Goal: Information Seeking & Learning: Compare options

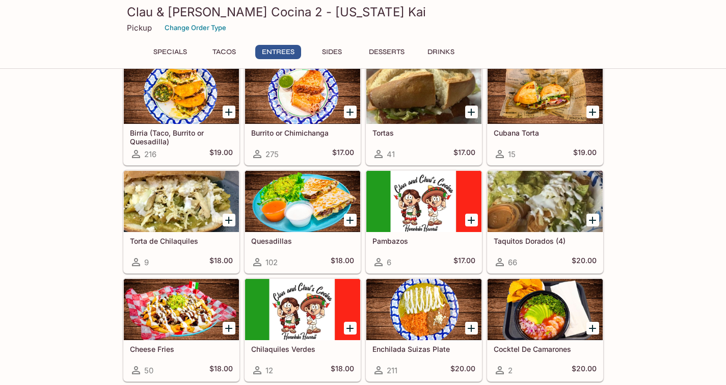
scroll to position [480, 0]
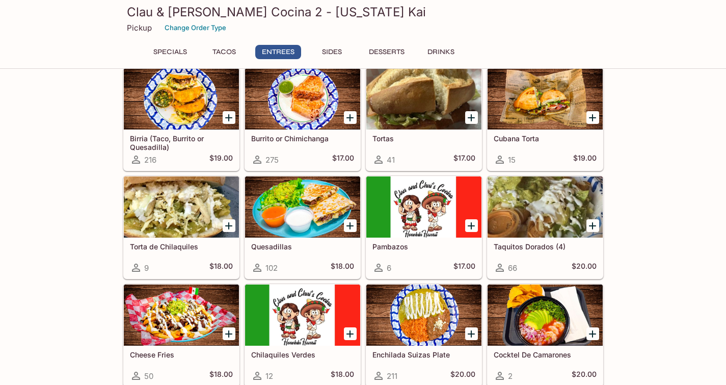
click at [325, 204] on div at bounding box center [302, 206] width 115 height 61
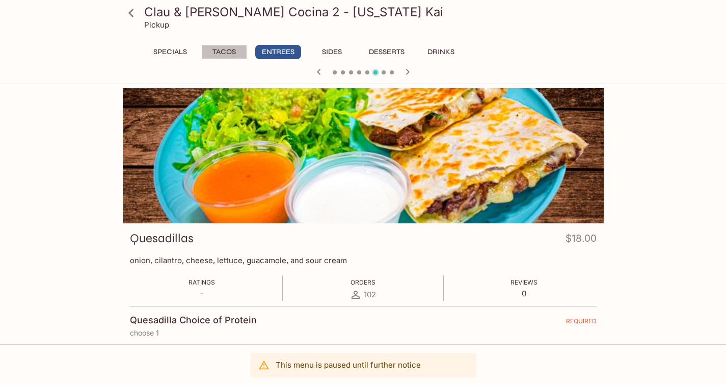
click at [223, 50] on button "Tacos" at bounding box center [224, 52] width 46 height 14
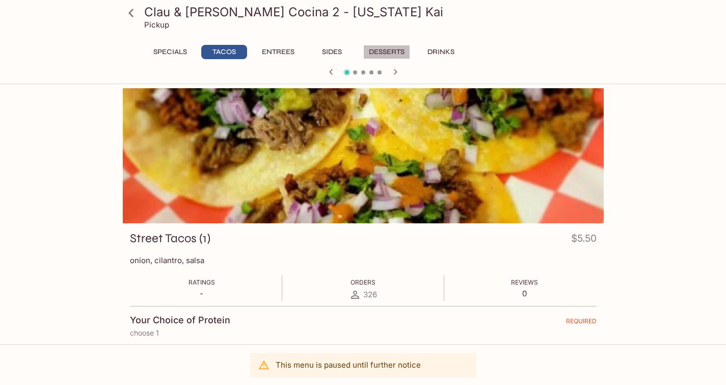
click at [383, 45] on button "Desserts" at bounding box center [386, 52] width 47 height 14
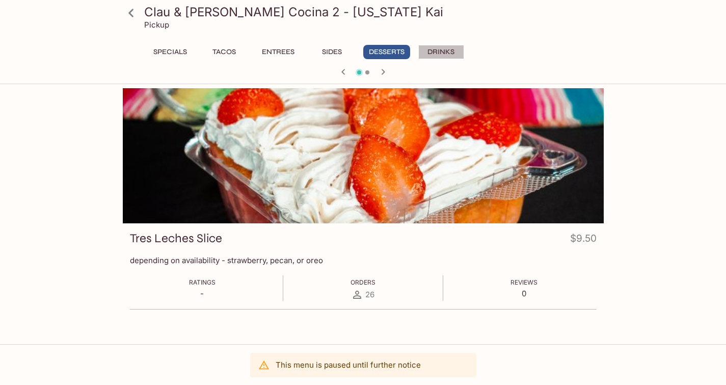
click at [442, 45] on button "Drinks" at bounding box center [442, 52] width 46 height 14
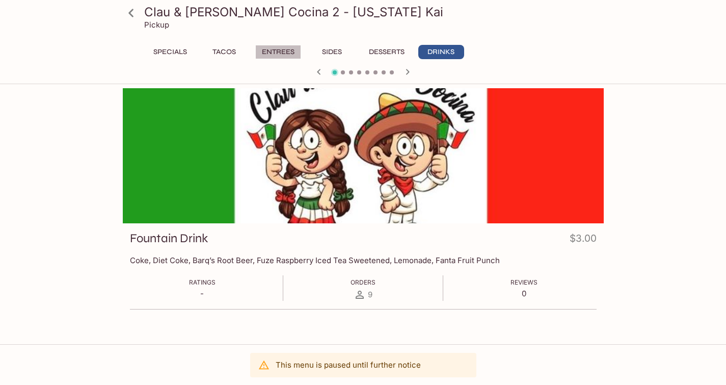
click at [275, 49] on button "Entrees" at bounding box center [278, 52] width 46 height 14
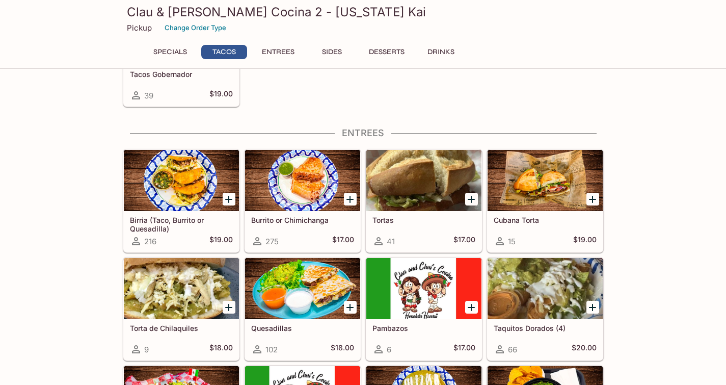
scroll to position [400, 0]
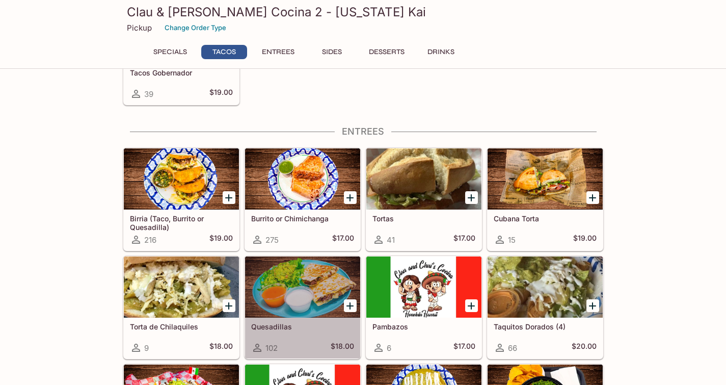
click at [317, 275] on div at bounding box center [302, 286] width 115 height 61
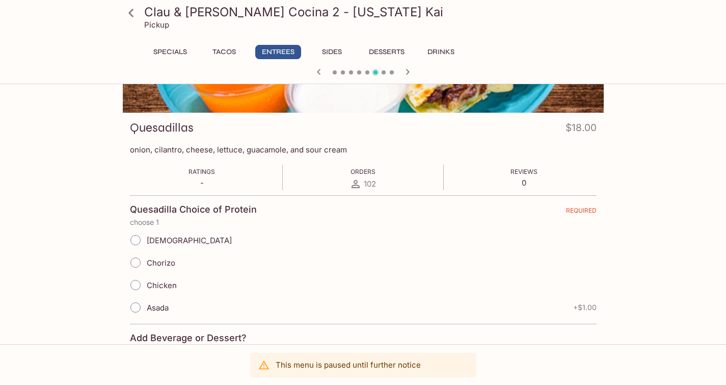
scroll to position [112, 0]
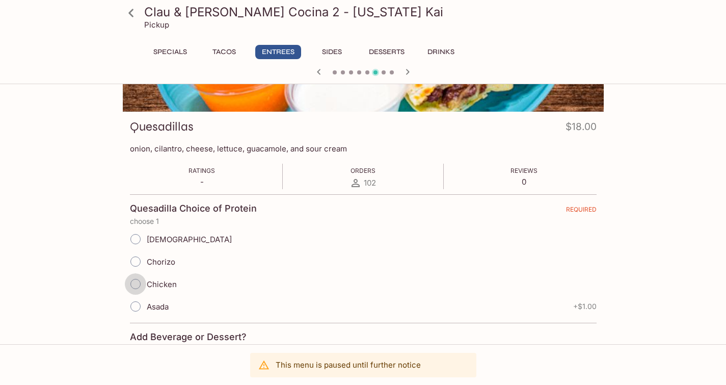
click at [136, 281] on input "Chicken" at bounding box center [135, 283] width 21 height 21
radio input "true"
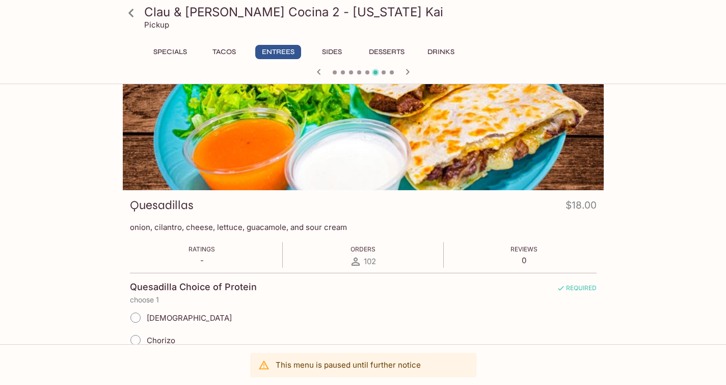
scroll to position [29, 0]
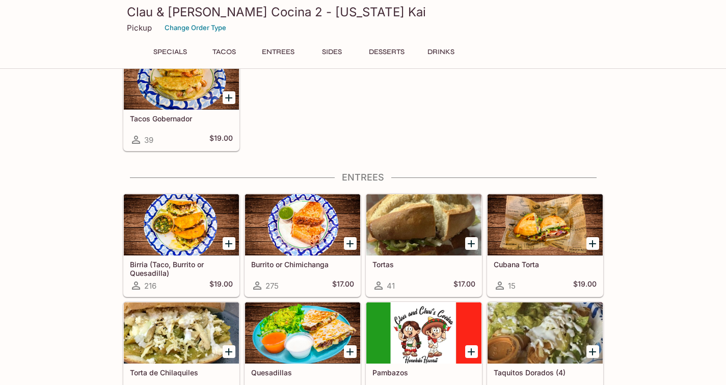
scroll to position [350, 0]
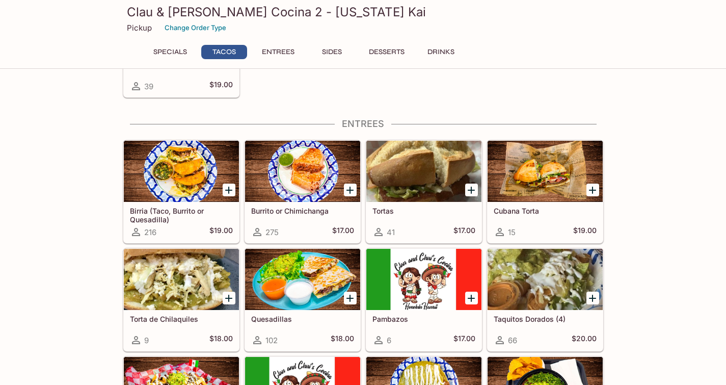
scroll to position [543, 0]
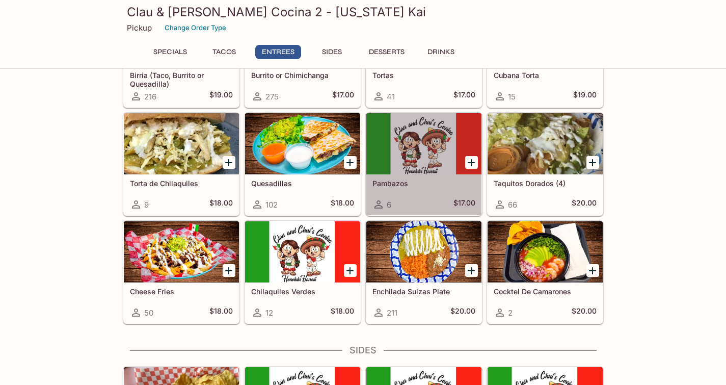
click at [406, 183] on h5 "Pambazos" at bounding box center [424, 183] width 103 height 9
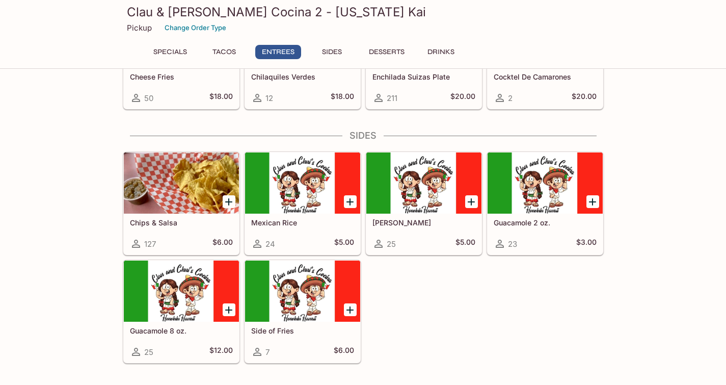
scroll to position [622, 0]
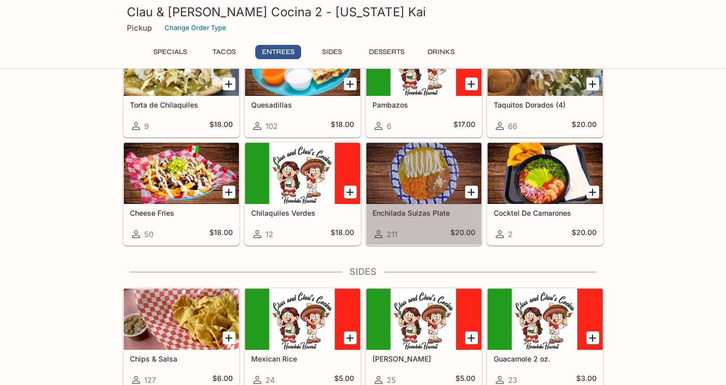
click at [412, 210] on h5 "Enchilada Suizas Plate" at bounding box center [424, 213] width 103 height 9
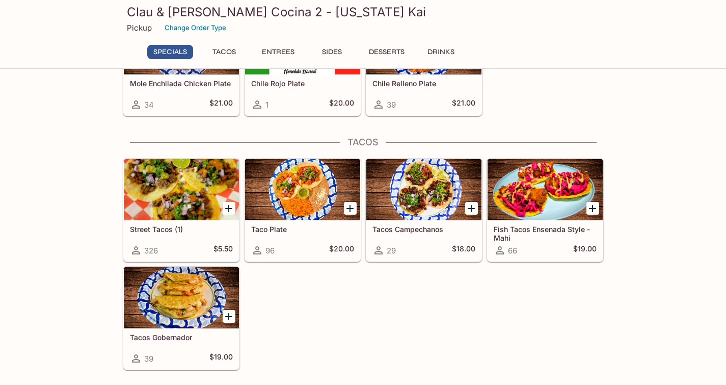
scroll to position [272, 0]
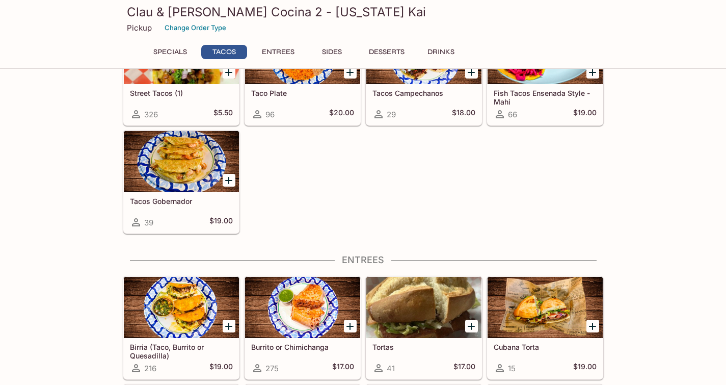
click at [175, 162] on div at bounding box center [181, 161] width 115 height 61
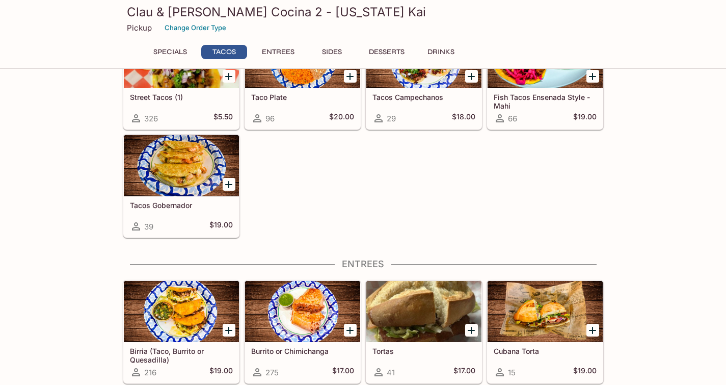
scroll to position [404, 0]
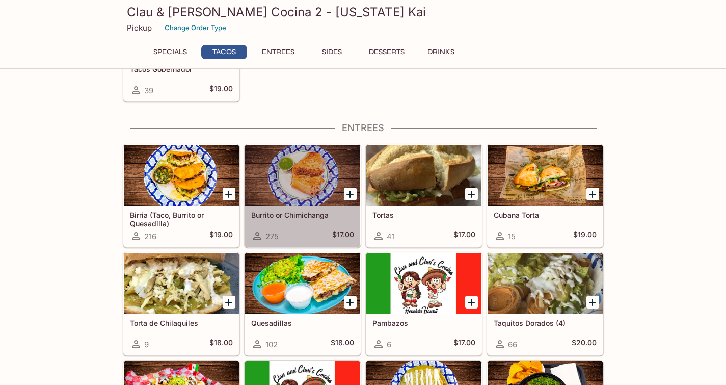
click at [277, 211] on h5 "Burrito or Chimichanga" at bounding box center [302, 215] width 103 height 9
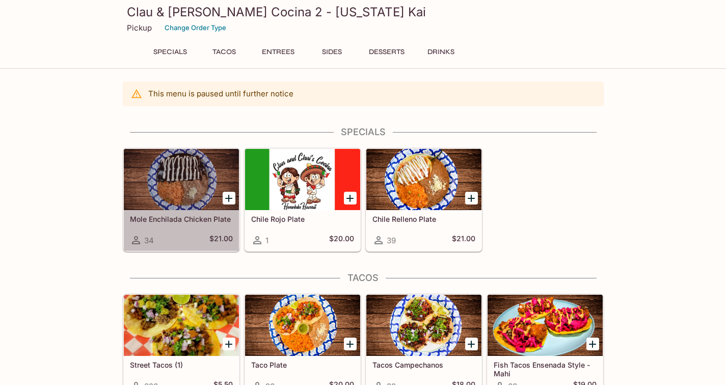
click at [172, 214] on div "Mole Enchilada Chicken Plate 34 $21.00" at bounding box center [181, 230] width 115 height 41
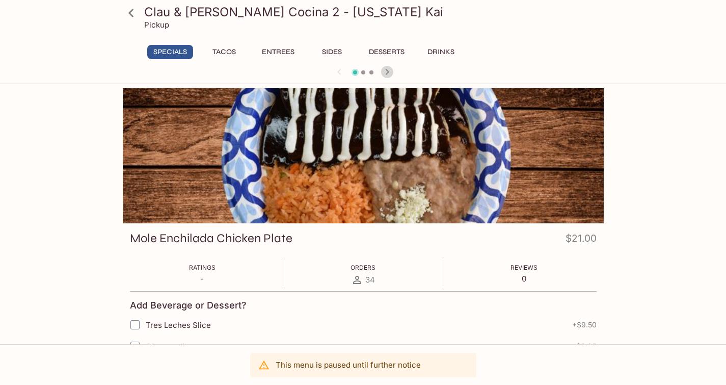
click at [388, 68] on icon "button" at bounding box center [387, 72] width 12 height 12
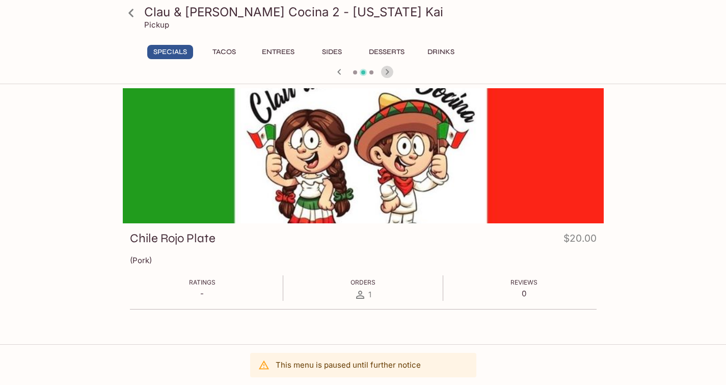
click at [388, 68] on icon "button" at bounding box center [387, 72] width 12 height 12
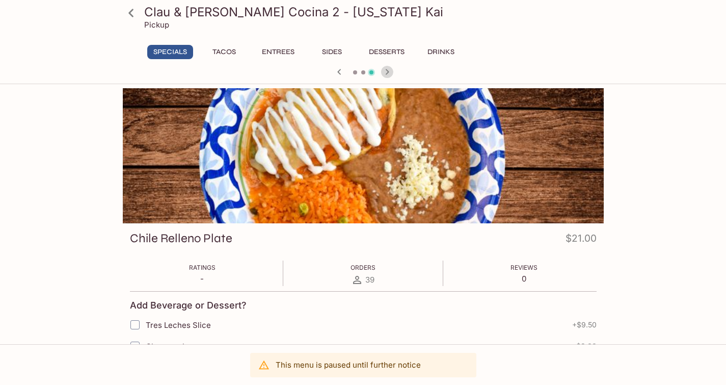
click at [387, 70] on icon "button" at bounding box center [387, 72] width 4 height 6
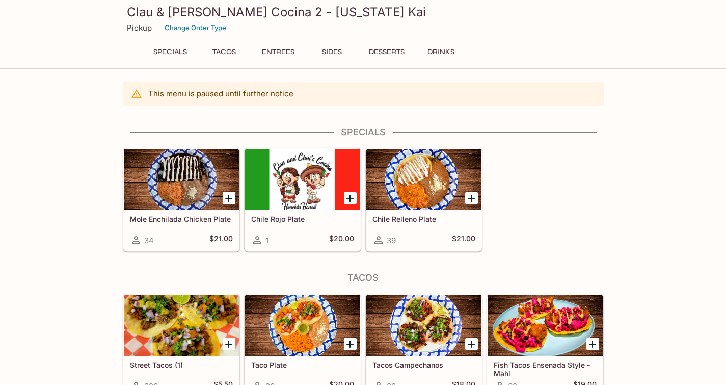
click at [183, 217] on h5 "Mole Enchilada Chicken Plate" at bounding box center [181, 219] width 103 height 9
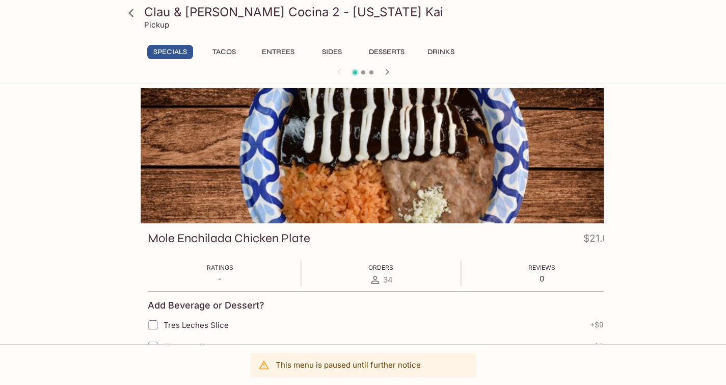
click at [168, 246] on h3 "Mole Enchilada Chicken Plate" at bounding box center [229, 238] width 163 height 16
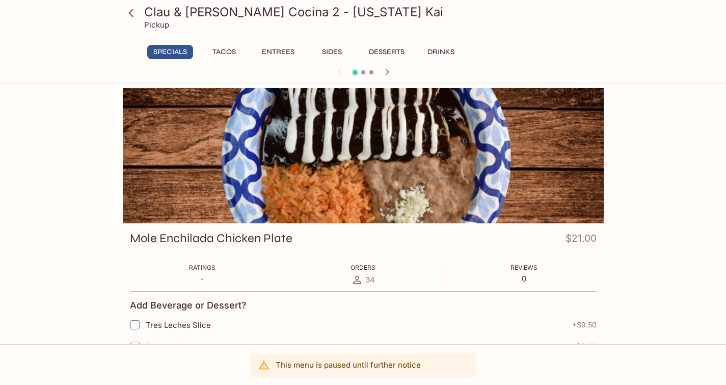
click at [293, 239] on div "Mole Enchilada Chicken Plate $21.00" at bounding box center [363, 240] width 467 height 20
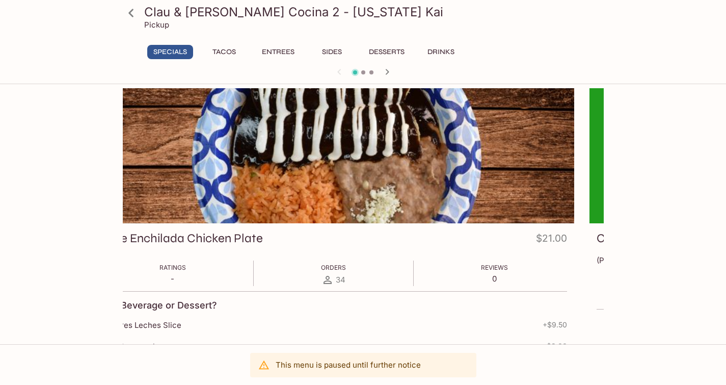
click at [263, 235] on h3 "Mole Enchilada Chicken Plate" at bounding box center [181, 238] width 163 height 16
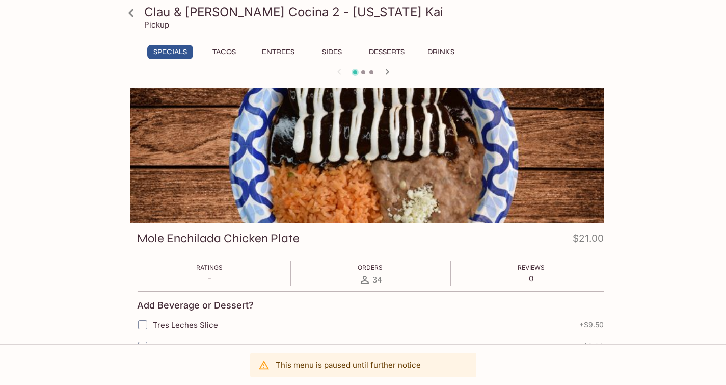
click at [147, 242] on h3 "Mole Enchilada Chicken Plate" at bounding box center [218, 238] width 163 height 16
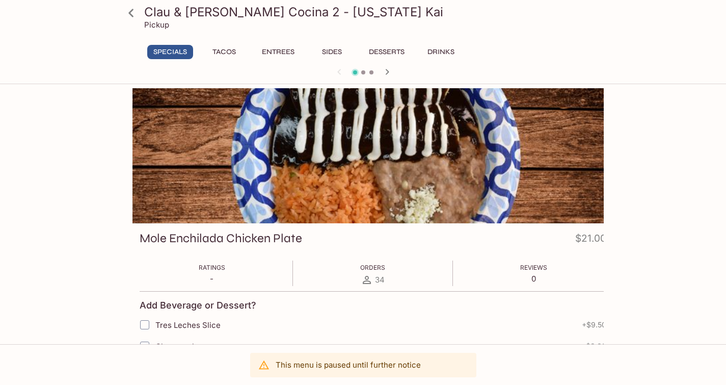
click at [152, 241] on h3 "Mole Enchilada Chicken Plate" at bounding box center [221, 238] width 163 height 16
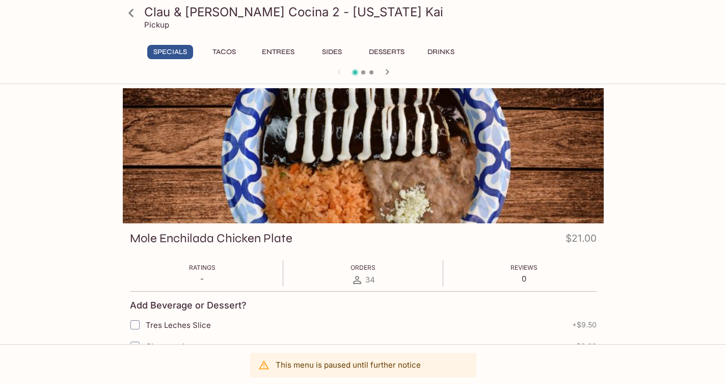
click at [131, 237] on h3 "Mole Enchilada Chicken Plate" at bounding box center [211, 238] width 163 height 16
click at [284, 243] on h3 "Mole Enchilada Chicken Plate" at bounding box center [211, 238] width 163 height 16
click at [289, 241] on h3 "Mole Enchilada Chicken Plate" at bounding box center [211, 238] width 163 height 16
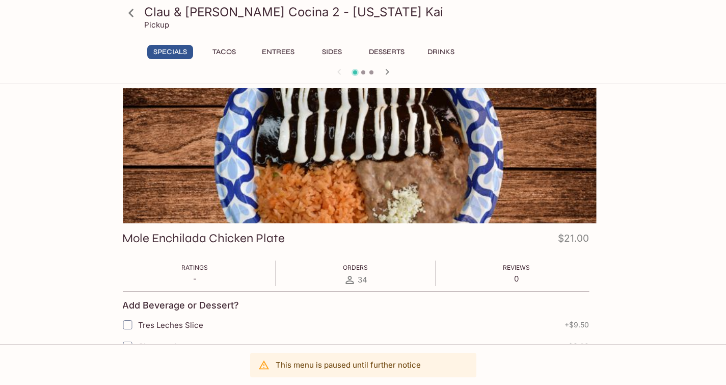
click at [277, 237] on h3 "Mole Enchilada Chicken Plate" at bounding box center [203, 238] width 163 height 16
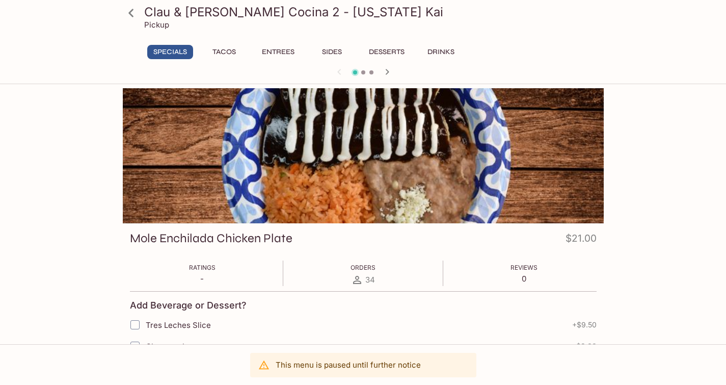
click at [276, 47] on button "Entrees" at bounding box center [278, 52] width 46 height 14
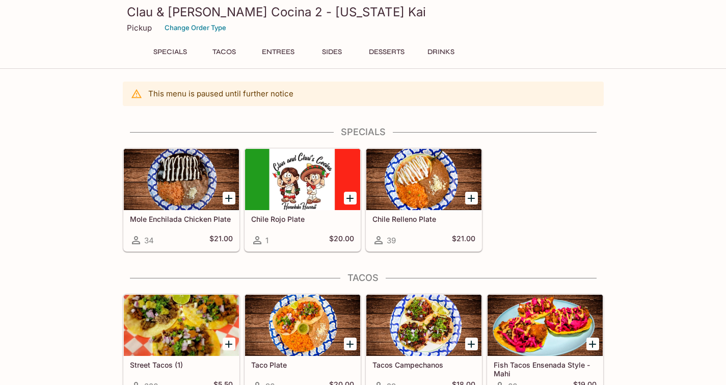
click at [205, 219] on h5 "Mole Enchilada Chicken Plate" at bounding box center [181, 219] width 103 height 9
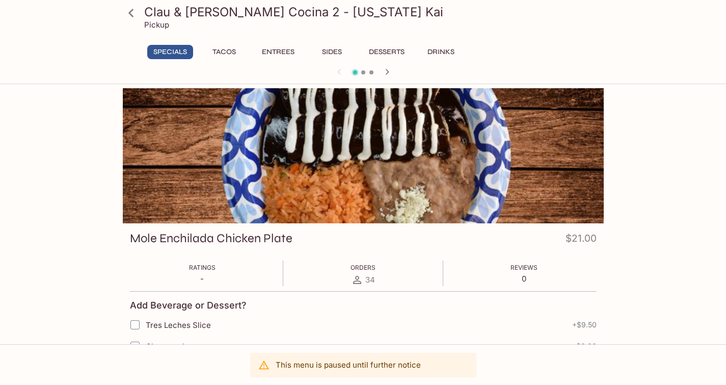
scroll to position [136, 0]
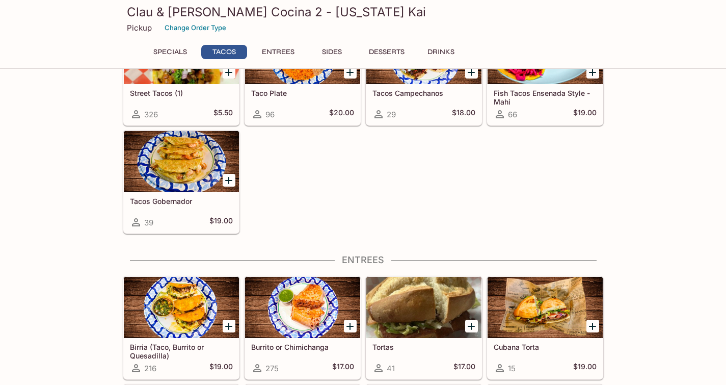
scroll to position [408, 0]
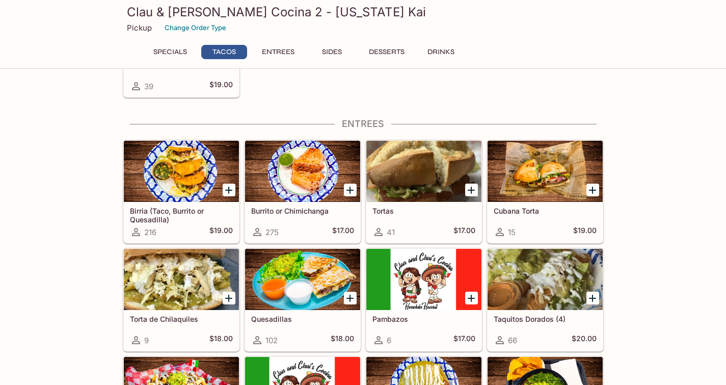
click at [161, 212] on h5 "Birria (Taco, Burrito or Quesadilla)" at bounding box center [181, 214] width 103 height 17
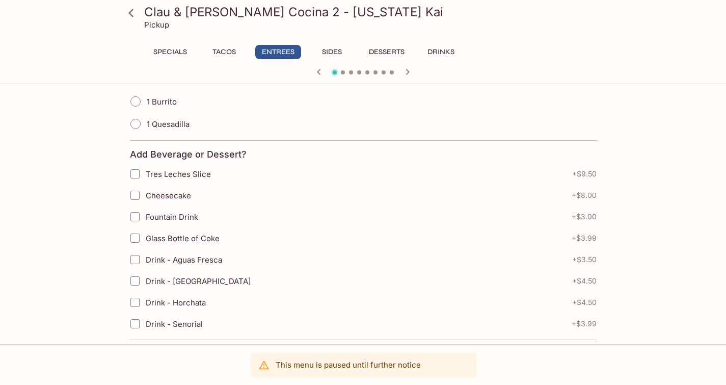
scroll to position [408, 0]
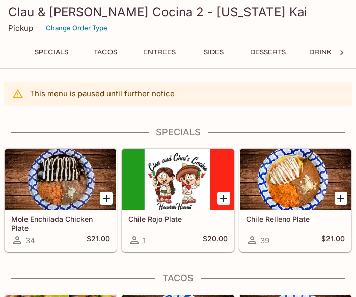
click at [56, 177] on div at bounding box center [60, 179] width 111 height 61
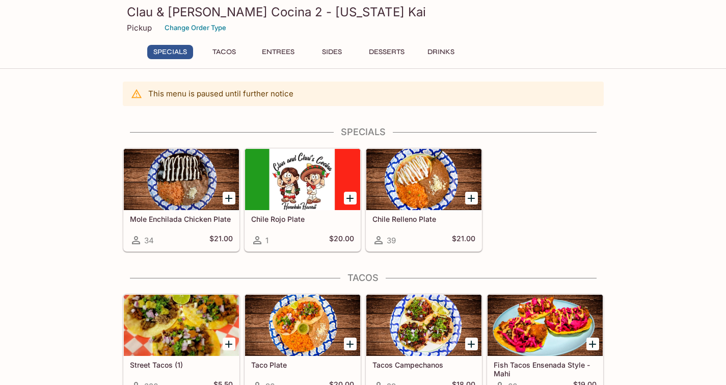
scroll to position [136, 0]
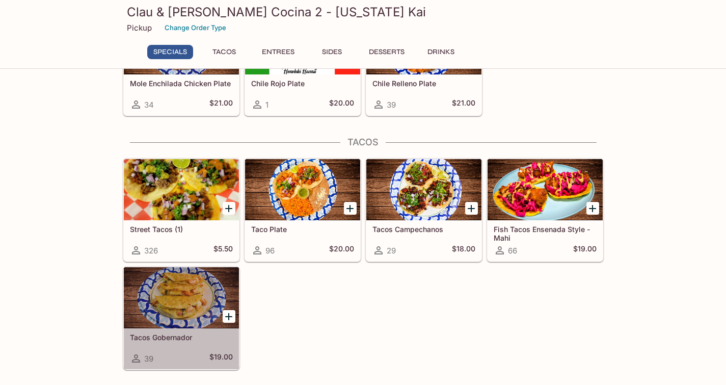
click at [162, 334] on h5 "Tacos Gobernador" at bounding box center [181, 337] width 103 height 9
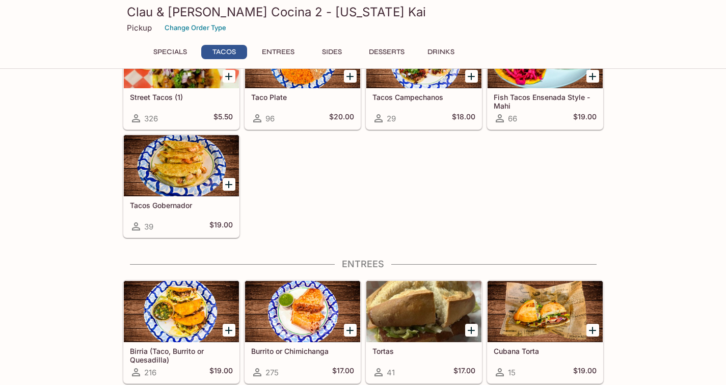
scroll to position [404, 0]
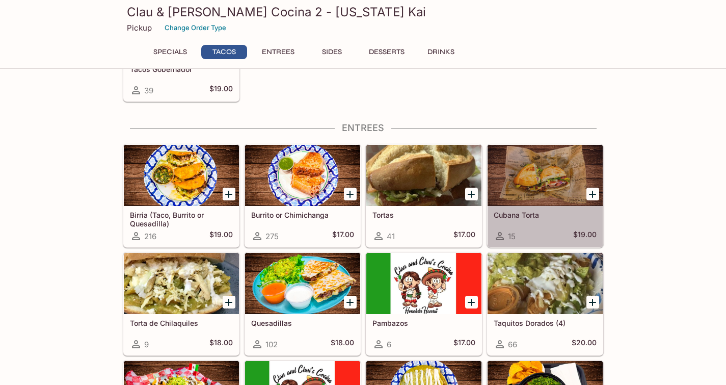
click at [514, 212] on h5 "Cubana Torta" at bounding box center [545, 215] width 103 height 9
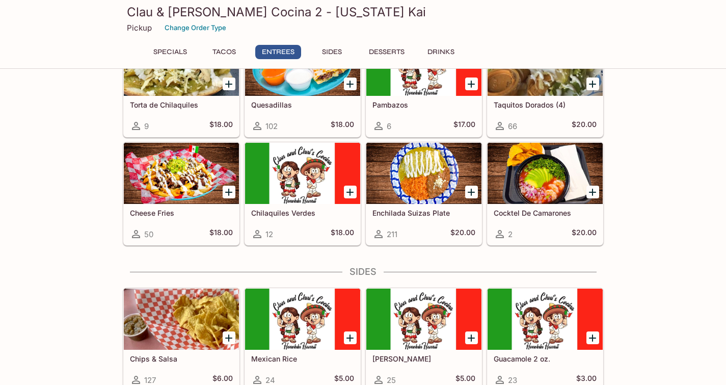
scroll to position [486, 0]
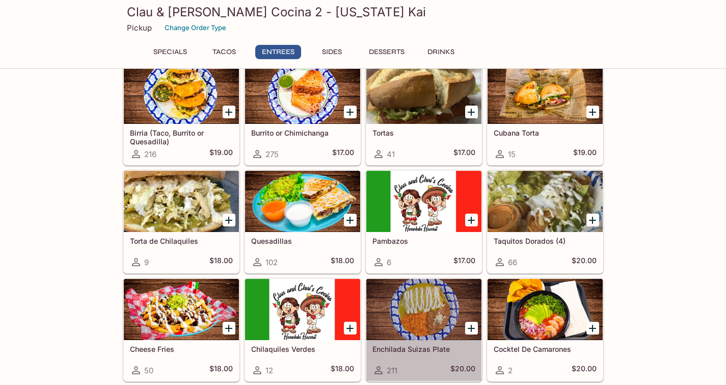
click at [406, 345] on h5 "Enchilada Suizas Plate" at bounding box center [424, 349] width 103 height 9
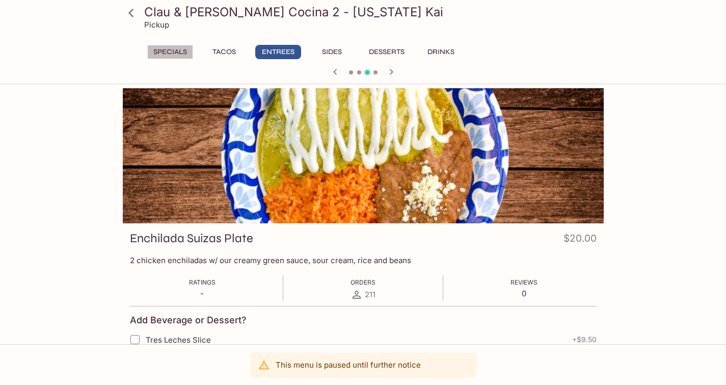
click at [168, 48] on button "Specials" at bounding box center [170, 52] width 46 height 14
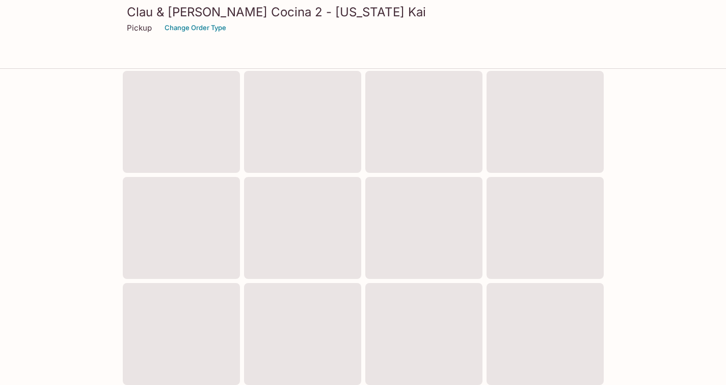
scroll to position [350, 0]
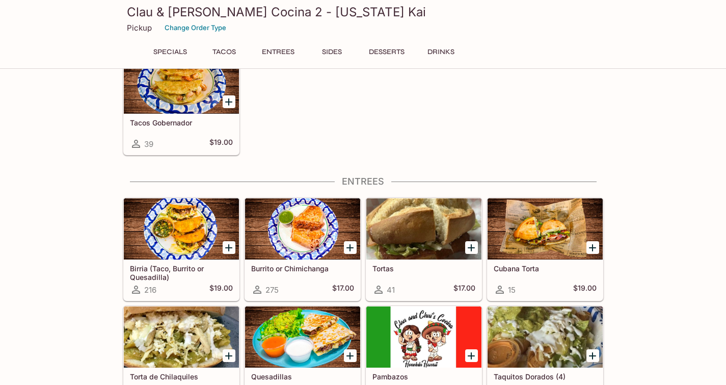
click at [289, 266] on h5 "Burrito or Chimichanga" at bounding box center [302, 268] width 103 height 9
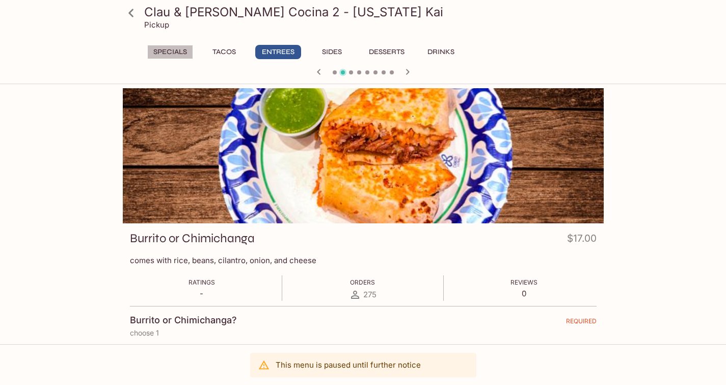
click at [158, 48] on button "Specials" at bounding box center [170, 52] width 46 height 14
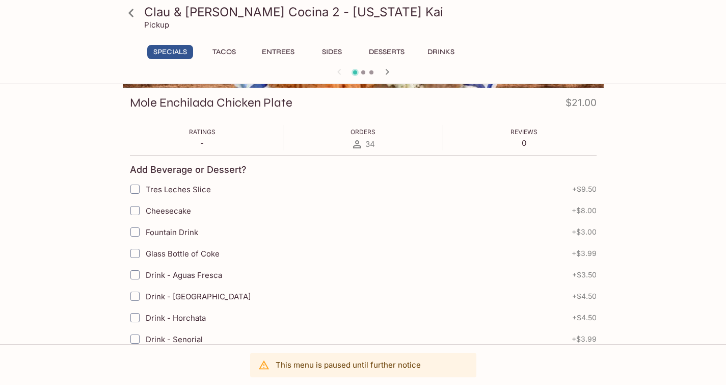
scroll to position [272, 0]
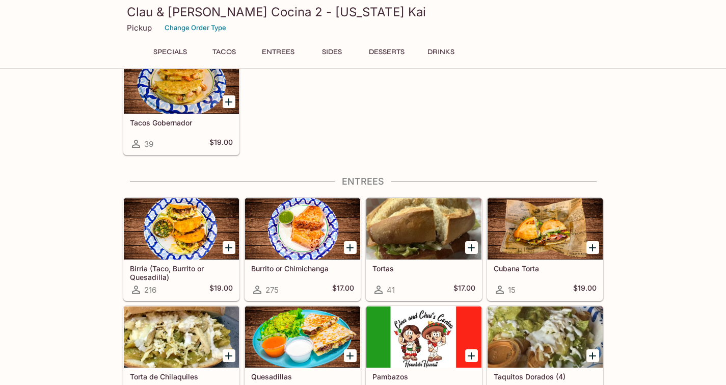
scroll to position [346, 0]
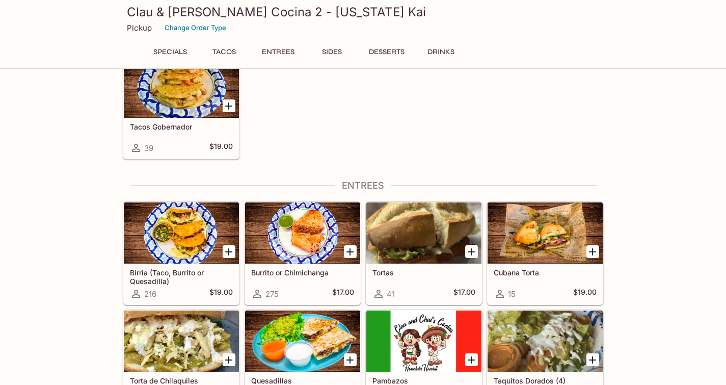
click at [162, 275] on h5 "Birria (Taco, Burrito or Quesadilla)" at bounding box center [181, 276] width 103 height 17
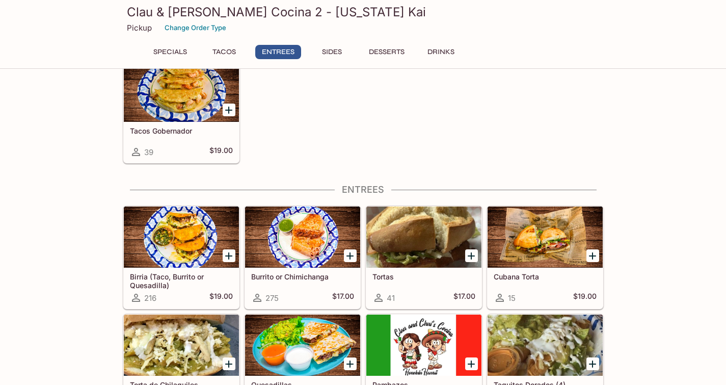
scroll to position [478, 0]
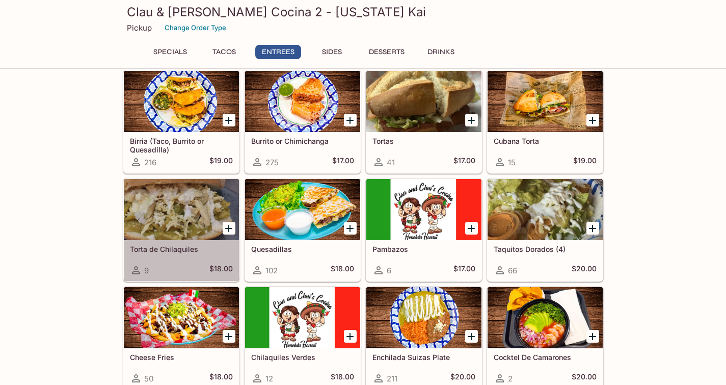
click at [182, 246] on h5 "Torta de Chilaquiles" at bounding box center [181, 249] width 103 height 9
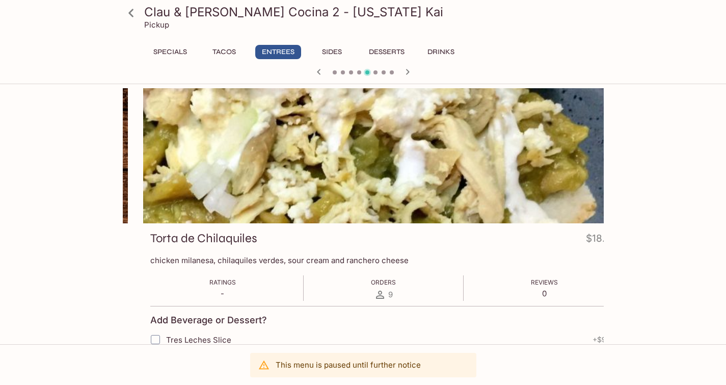
click at [150, 238] on h3 "Torta de Chilaquiles" at bounding box center [203, 238] width 107 height 16
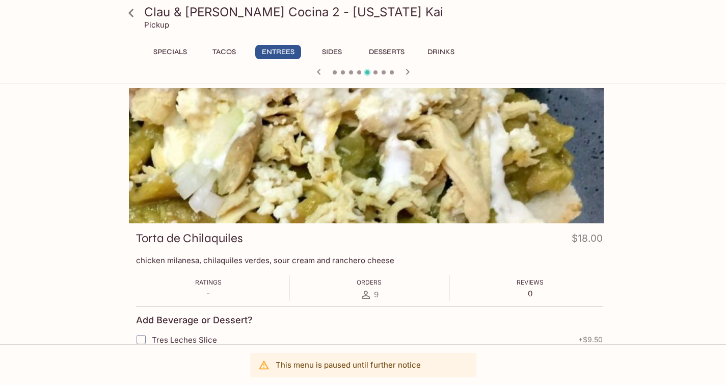
click at [138, 262] on p "chicken milanesa, chilaquiles verdes, sour cream and ranchero cheese" at bounding box center [369, 260] width 467 height 10
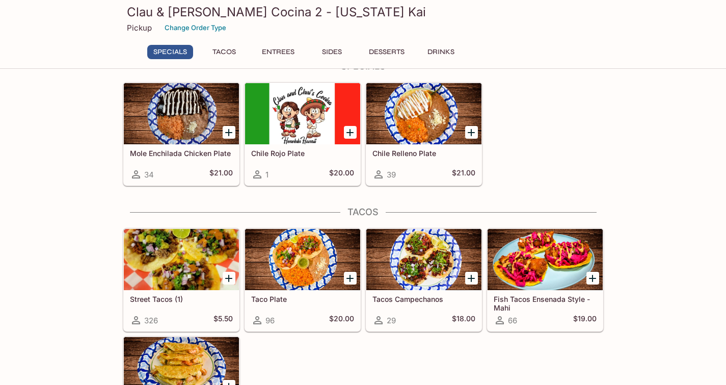
scroll to position [202, 0]
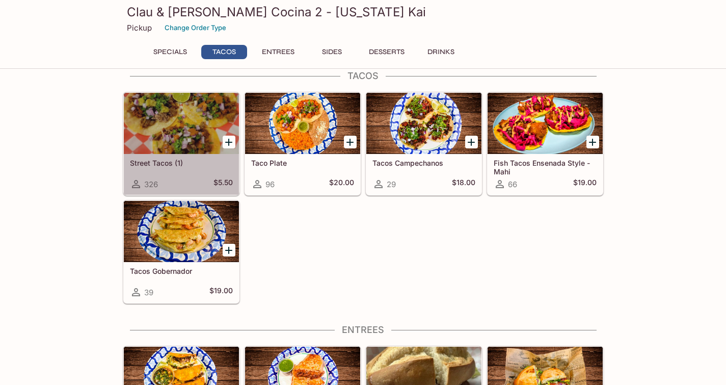
click at [154, 161] on h5 "Street Tacos (1)" at bounding box center [181, 163] width 103 height 9
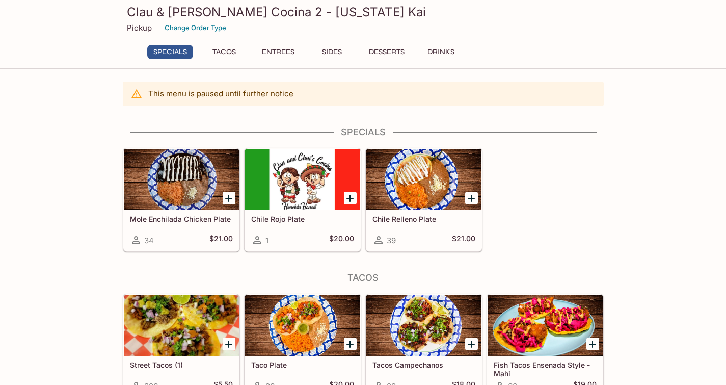
scroll to position [136, 0]
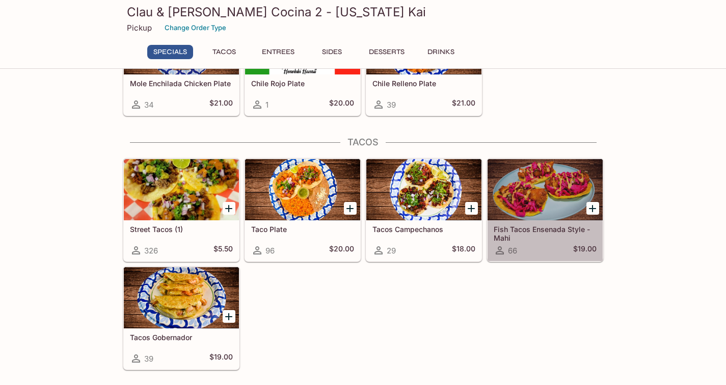
click at [539, 218] on div at bounding box center [545, 189] width 115 height 61
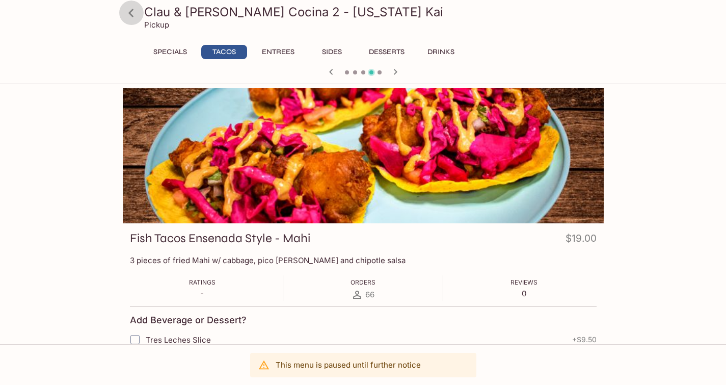
click at [132, 13] on icon at bounding box center [131, 13] width 18 height 18
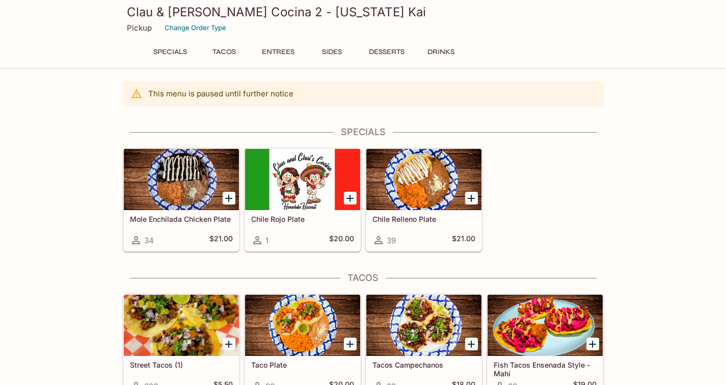
scroll to position [136, 0]
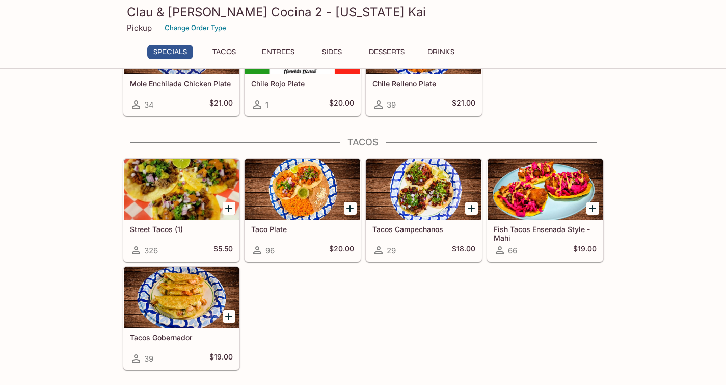
click at [181, 288] on div at bounding box center [181, 297] width 115 height 61
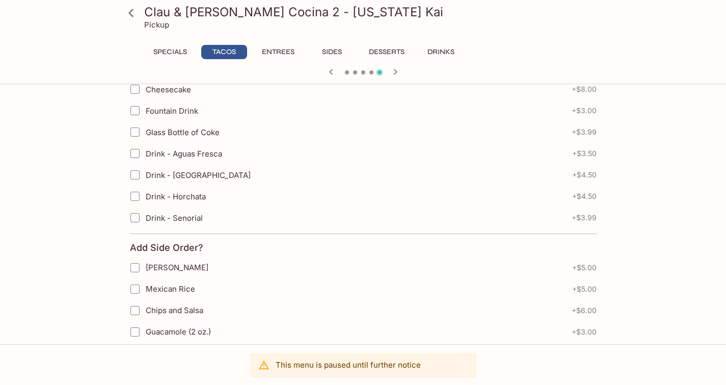
scroll to position [136, 0]
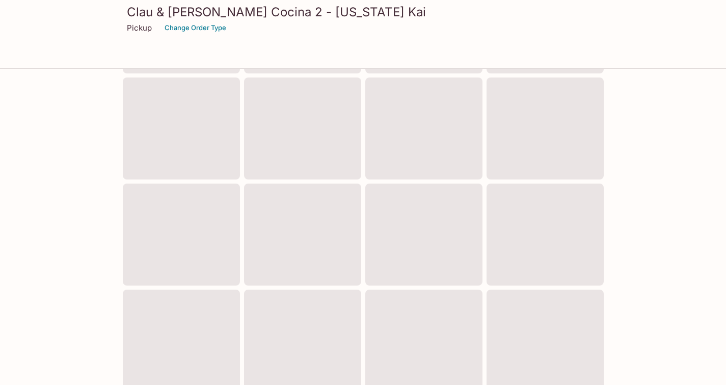
scroll to position [132, 0]
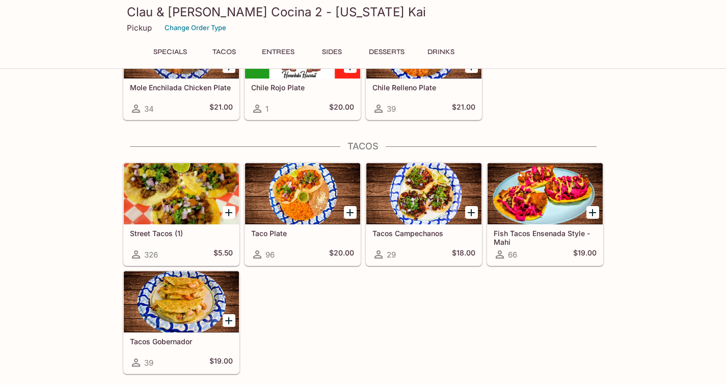
click at [427, 225] on div "Tacos Campechanos 29 $18.00" at bounding box center [424, 244] width 115 height 41
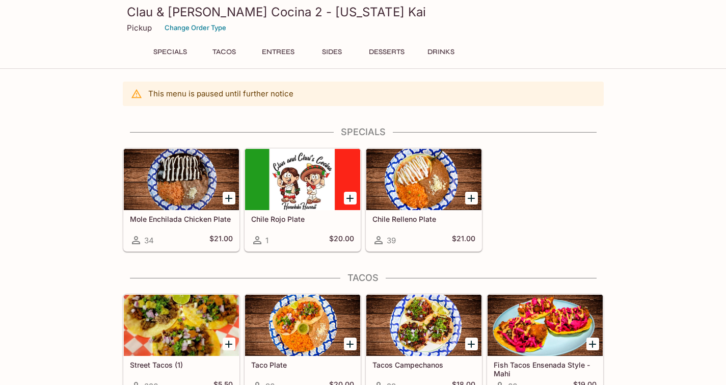
scroll to position [136, 0]
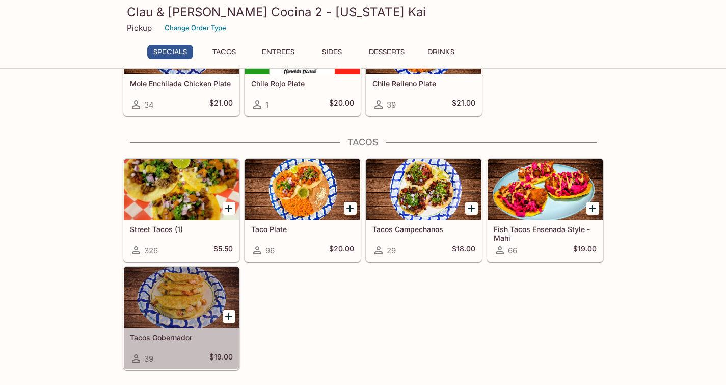
click at [170, 332] on div "Tacos Gobernador 39 $19.00" at bounding box center [181, 348] width 115 height 41
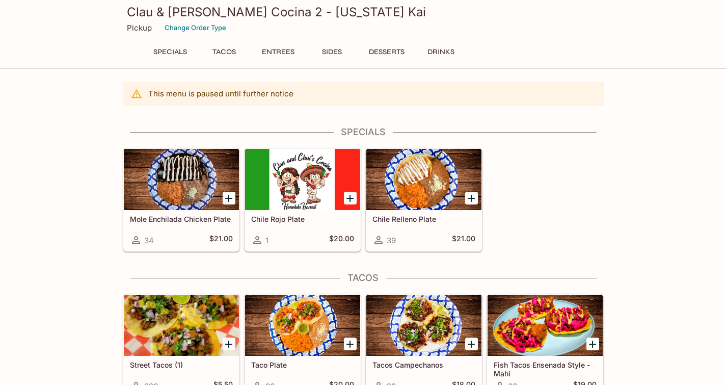
scroll to position [136, 0]
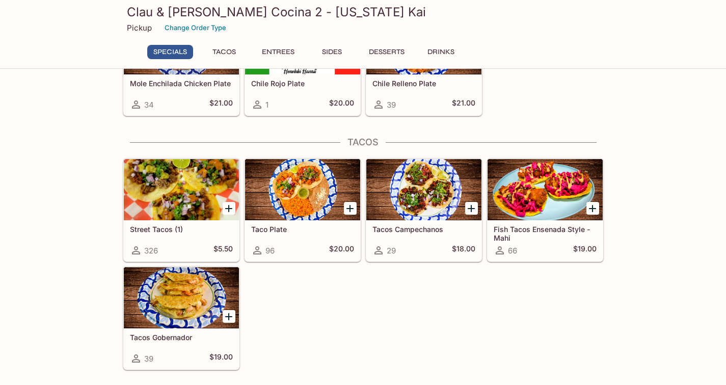
click at [267, 229] on h5 "Taco Plate" at bounding box center [302, 229] width 103 height 9
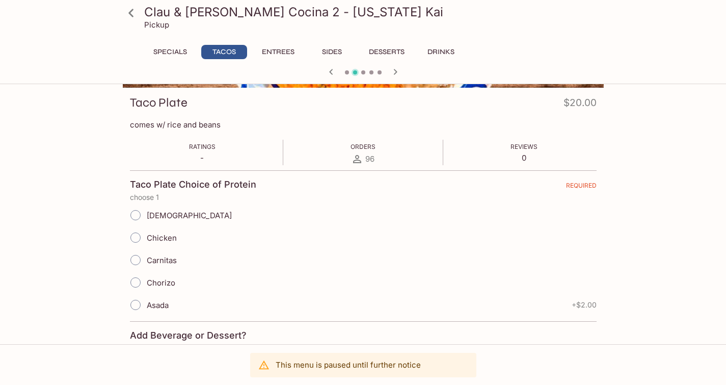
scroll to position [272, 0]
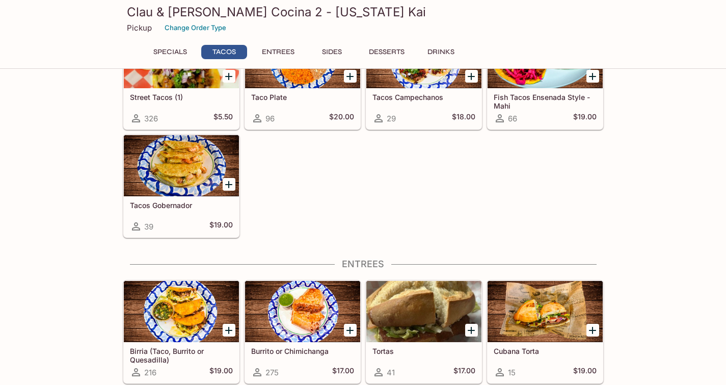
scroll to position [132, 0]
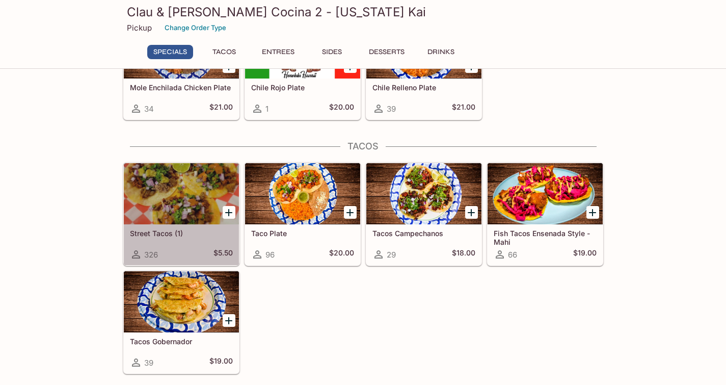
click at [164, 206] on div at bounding box center [181, 193] width 115 height 61
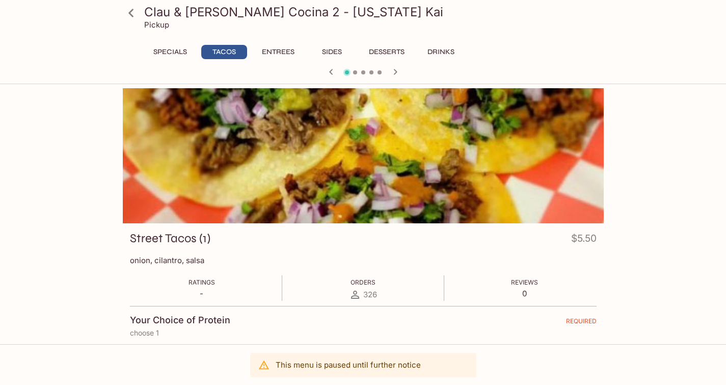
scroll to position [136, 0]
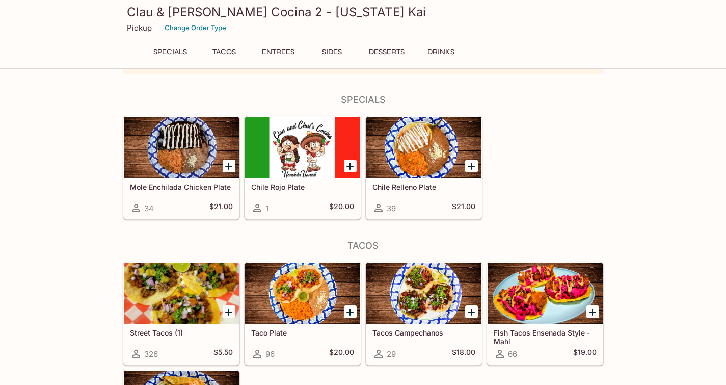
scroll to position [136, 0]
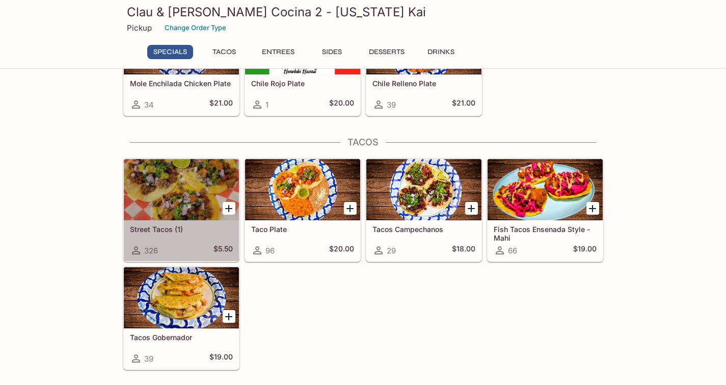
click at [174, 207] on div at bounding box center [181, 189] width 115 height 61
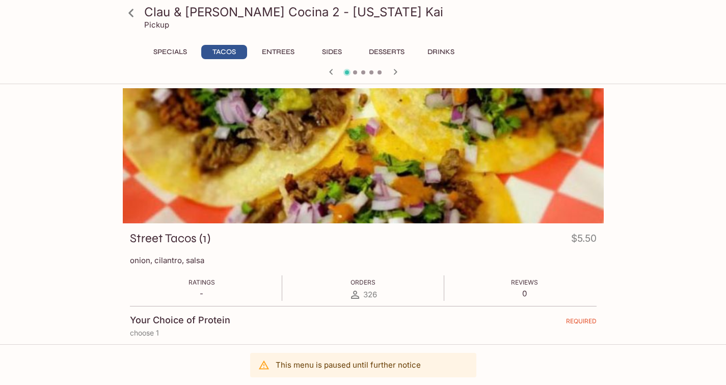
scroll to position [136, 0]
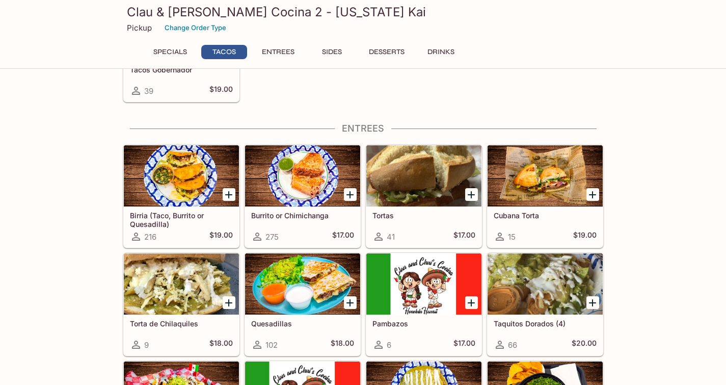
scroll to position [268, 0]
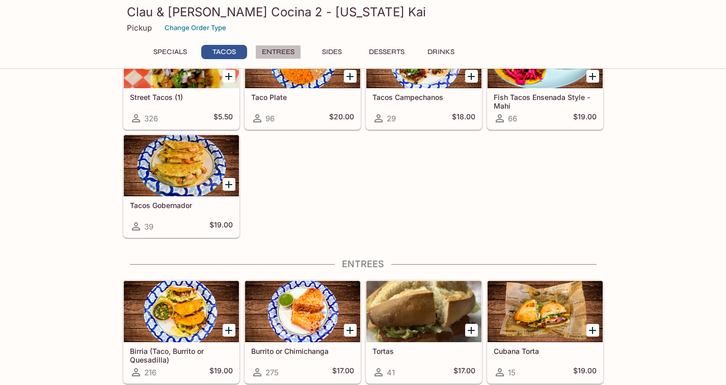
click at [275, 48] on button "Entrees" at bounding box center [278, 52] width 46 height 14
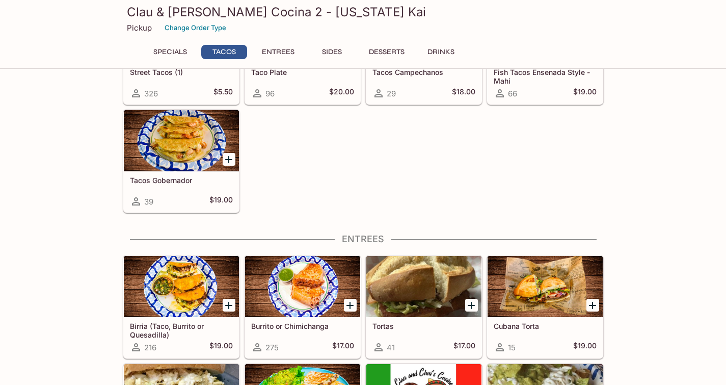
scroll to position [21, 0]
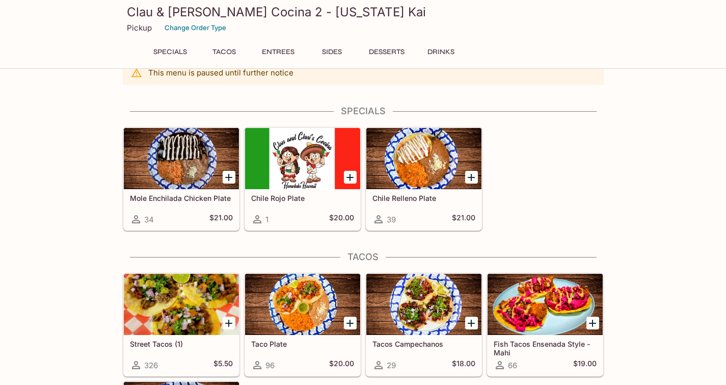
click at [188, 196] on h5 "Mole Enchilada Chicken Plate" at bounding box center [181, 198] width 103 height 9
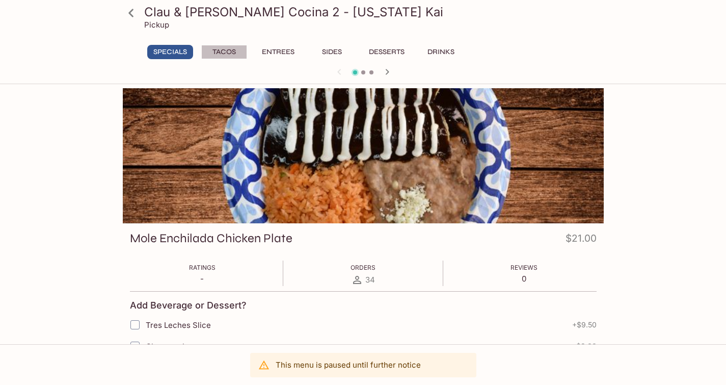
click at [219, 54] on button "Tacos" at bounding box center [224, 52] width 46 height 14
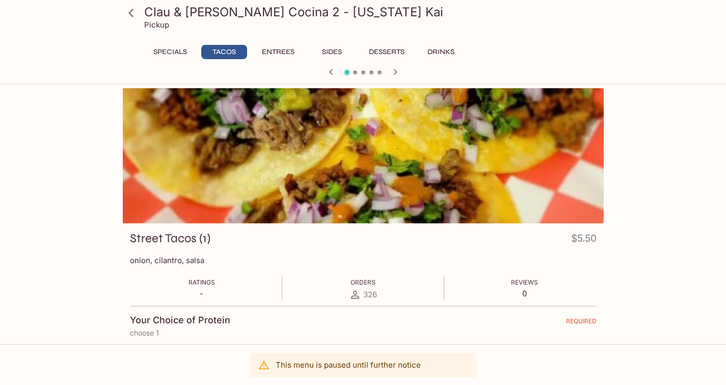
scroll to position [136, 0]
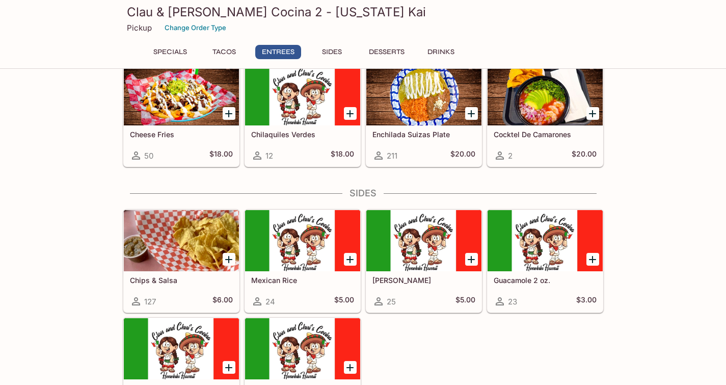
scroll to position [565, 0]
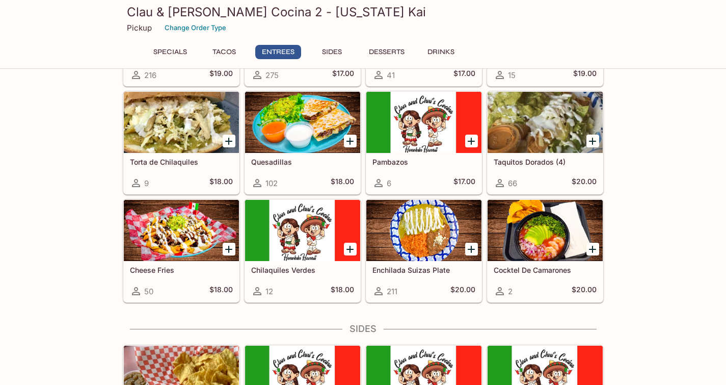
click at [526, 268] on h5 "Cocktel De Camarones" at bounding box center [545, 270] width 103 height 9
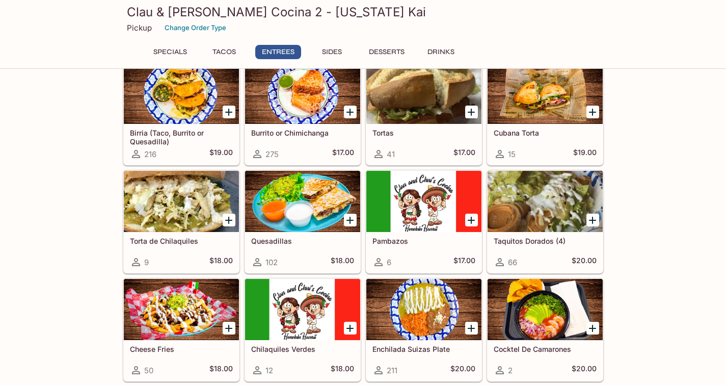
scroll to position [622, 0]
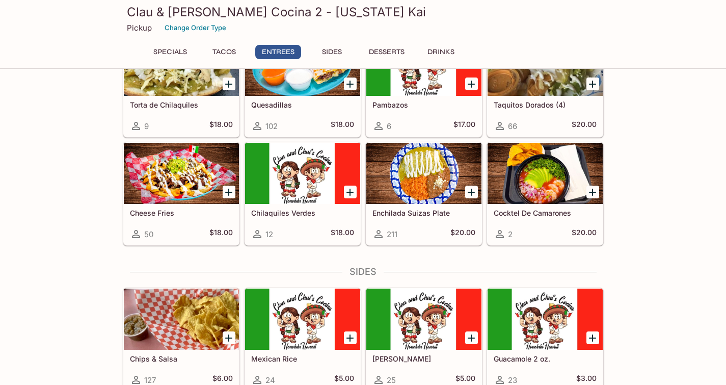
click at [391, 210] on h5 "Enchilada Suizas Plate" at bounding box center [424, 213] width 103 height 9
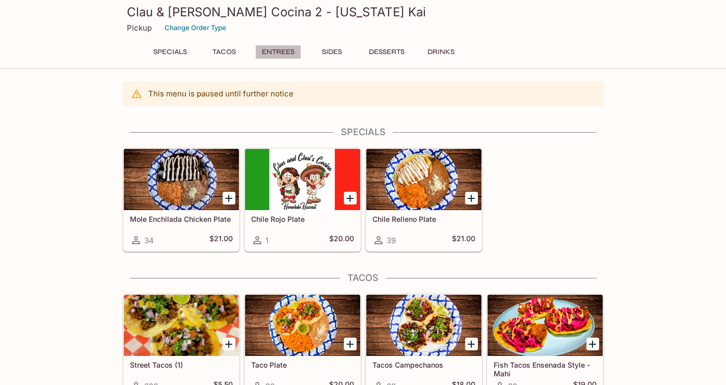
click at [280, 54] on button "Entrees" at bounding box center [278, 52] width 46 height 14
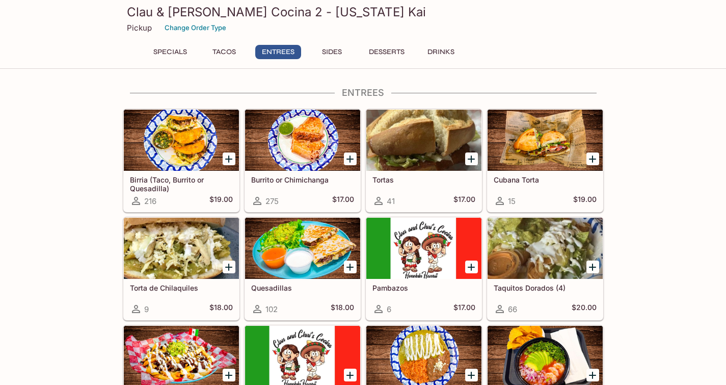
scroll to position [439, 0]
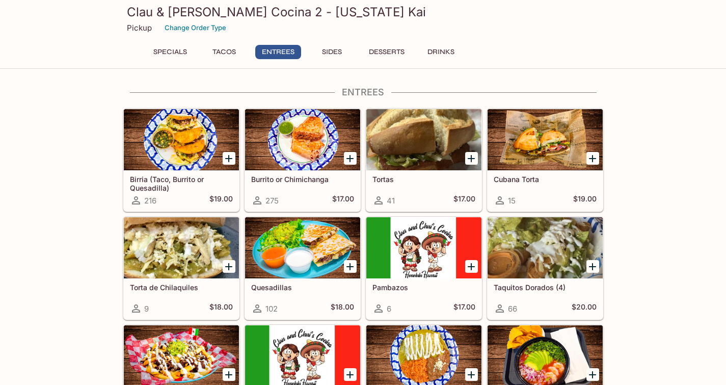
click at [137, 180] on h5 "Birria (Taco, Burrito or Quesadilla)" at bounding box center [181, 183] width 103 height 17
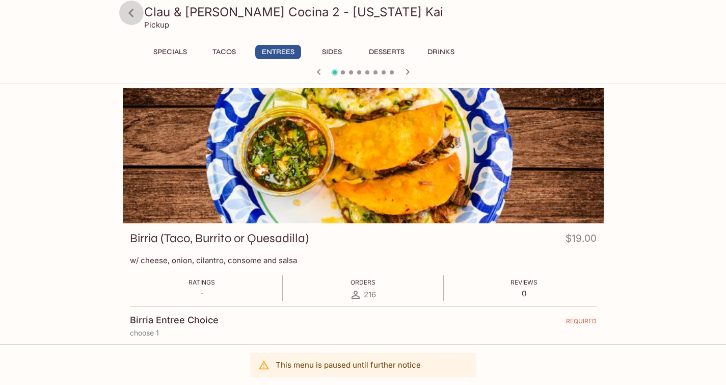
click at [128, 9] on icon at bounding box center [131, 13] width 18 height 18
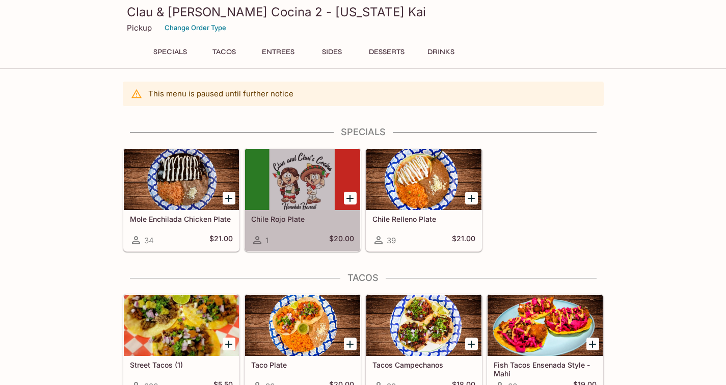
click at [272, 219] on h5 "Chile Rojo Plate" at bounding box center [302, 219] width 103 height 9
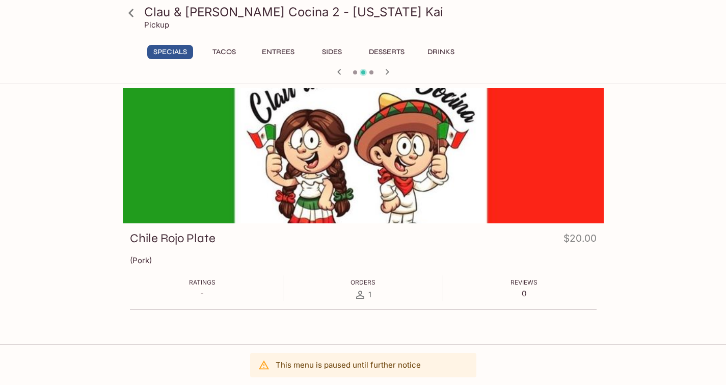
click at [267, 50] on button "Entrees" at bounding box center [278, 52] width 46 height 14
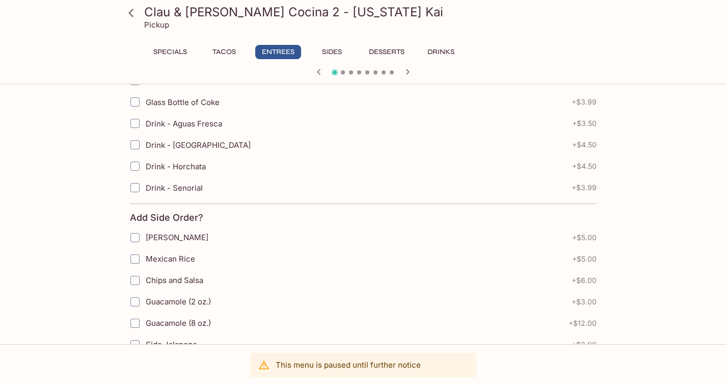
scroll to position [543, 0]
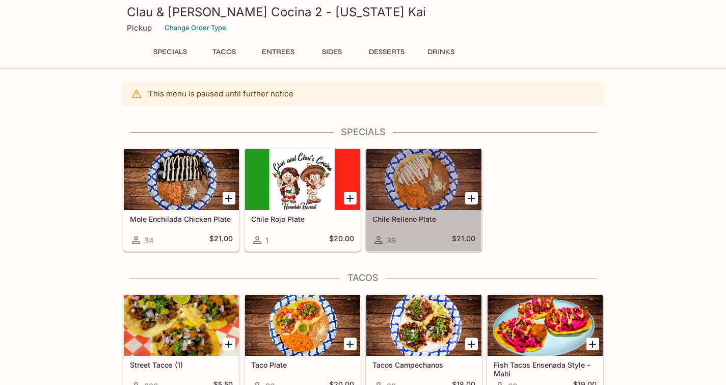
click at [407, 210] on div at bounding box center [424, 179] width 115 height 61
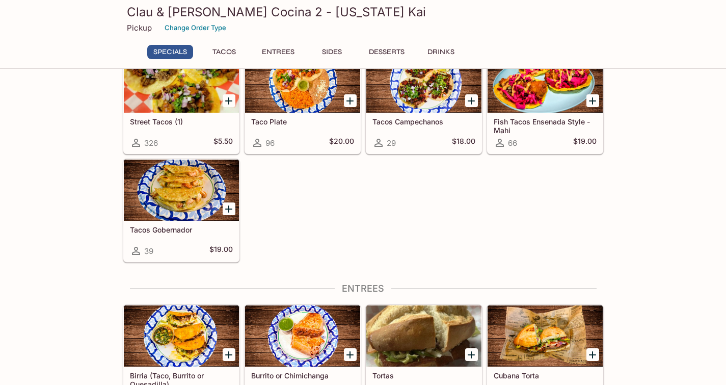
scroll to position [272, 0]
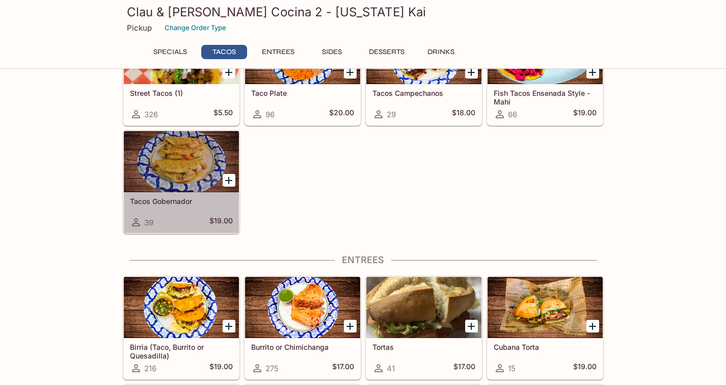
click at [162, 201] on h5 "Tacos Gobernador" at bounding box center [181, 201] width 103 height 9
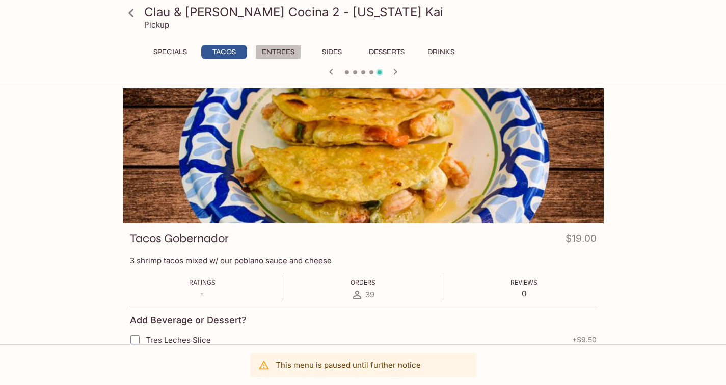
click at [279, 51] on button "Entrees" at bounding box center [278, 52] width 46 height 14
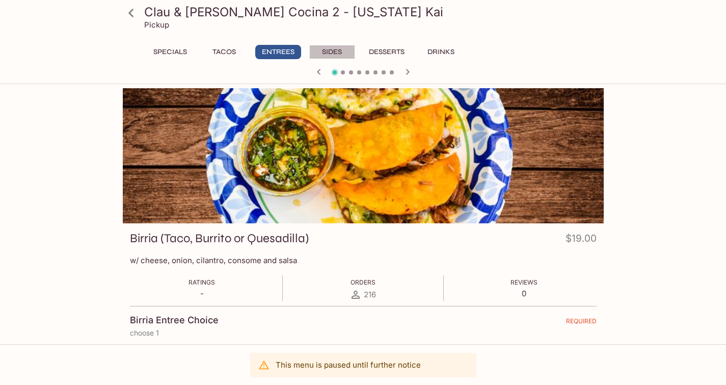
click at [329, 54] on button "Sides" at bounding box center [332, 52] width 46 height 14
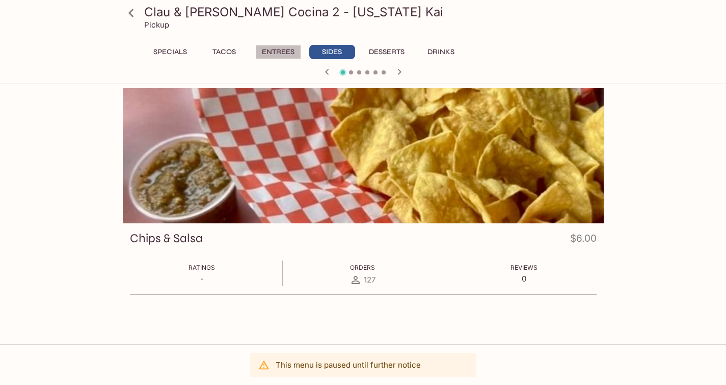
click at [277, 51] on button "Entrees" at bounding box center [278, 52] width 46 height 14
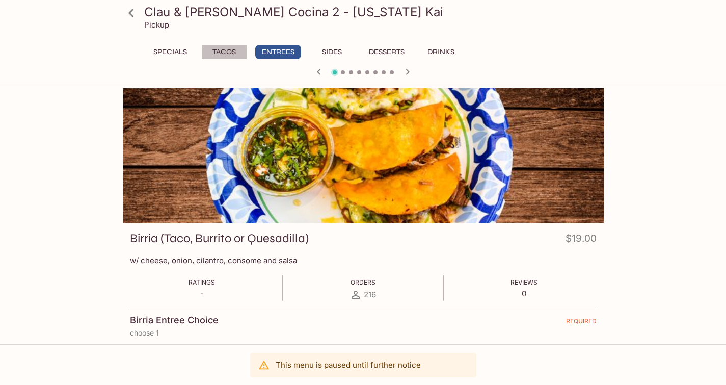
click at [228, 53] on button "Tacos" at bounding box center [224, 52] width 46 height 14
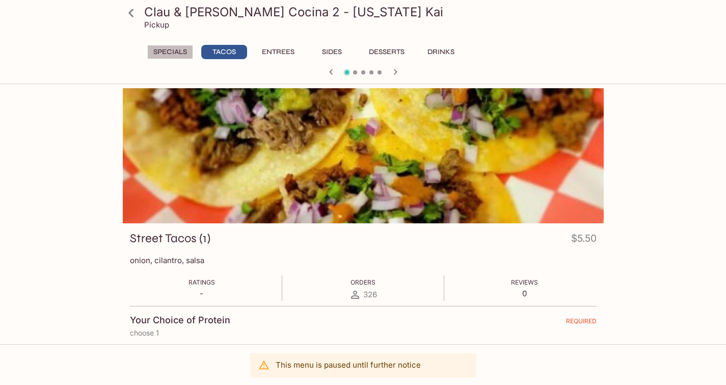
click at [158, 49] on button "Specials" at bounding box center [170, 52] width 46 height 14
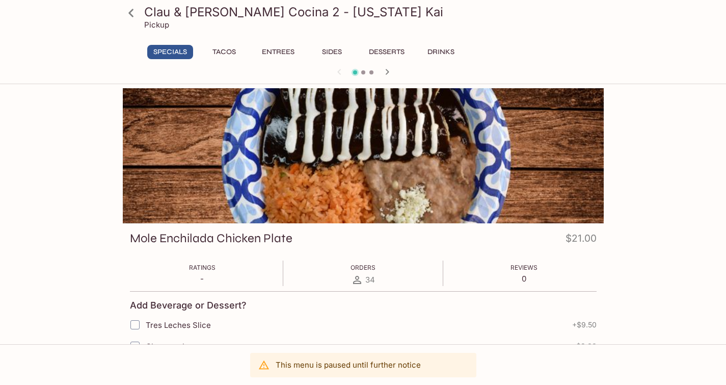
click at [132, 13] on icon at bounding box center [131, 13] width 18 height 18
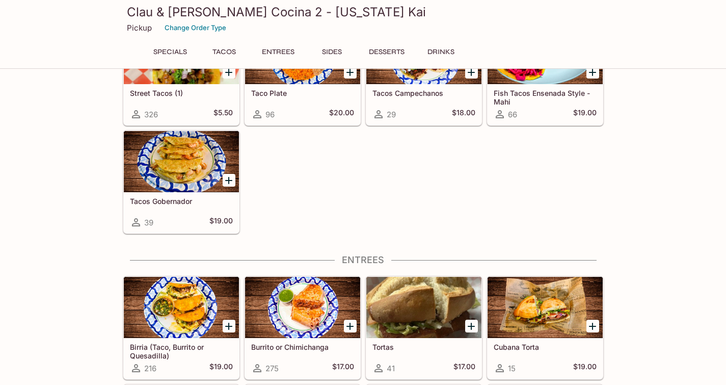
scroll to position [268, 0]
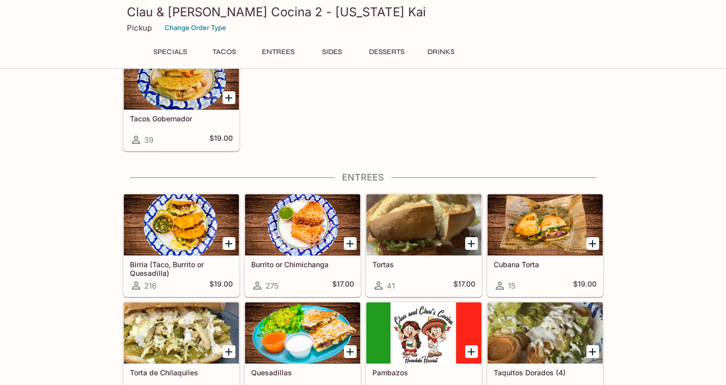
scroll to position [350, 0]
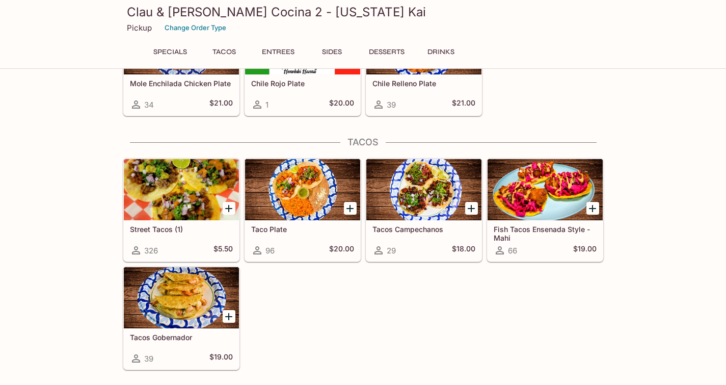
scroll to position [132, 0]
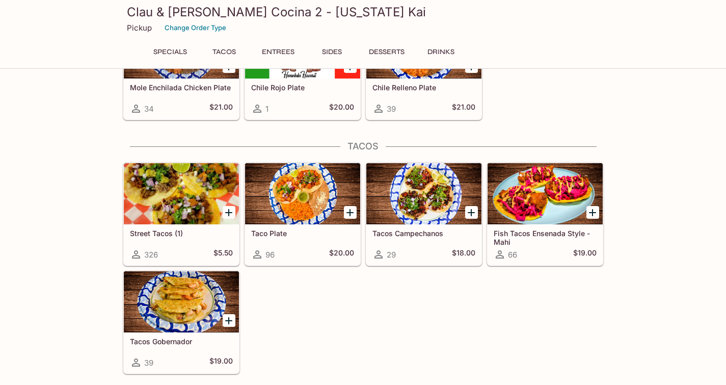
scroll to position [127, 0]
